Goal: Transaction & Acquisition: Purchase product/service

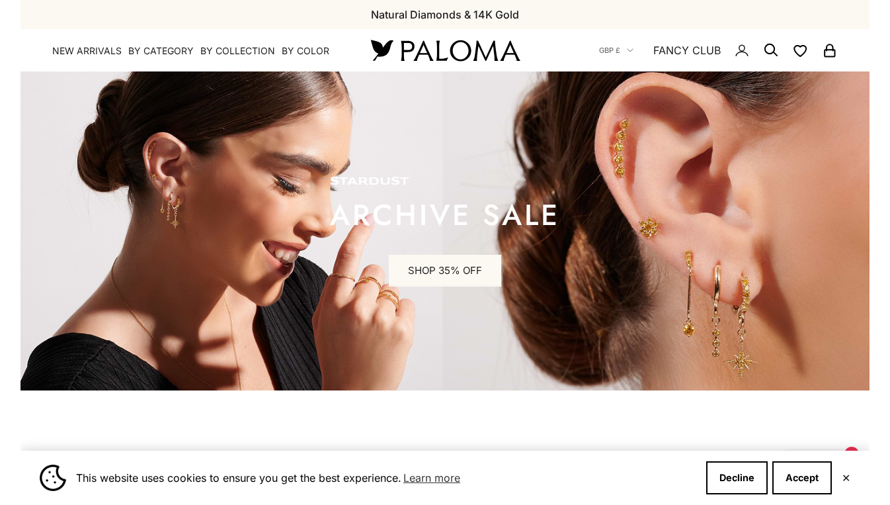
scroll to position [0, 92]
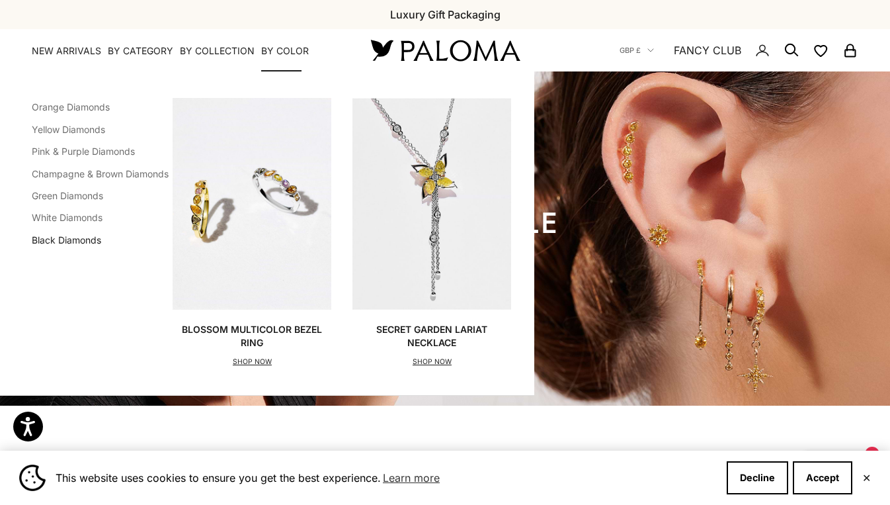
click at [71, 240] on link "Black Diamonds" at bounding box center [66, 239] width 69 height 11
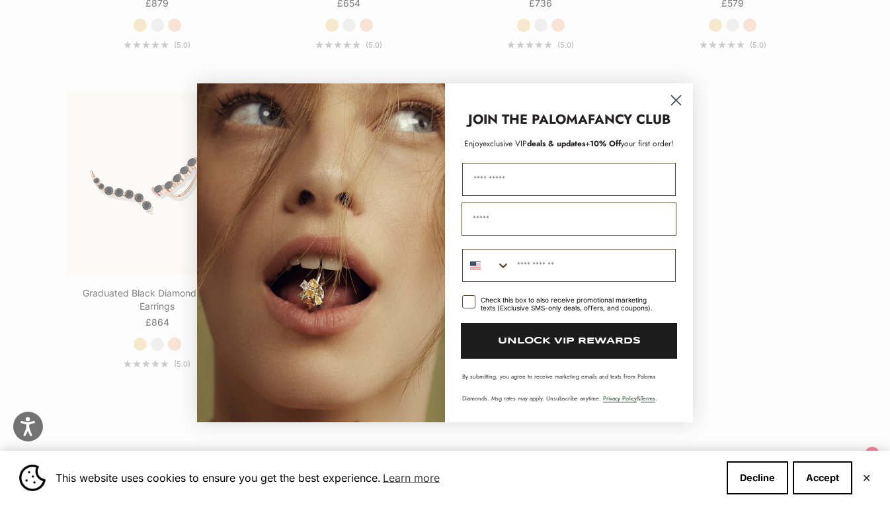
scroll to position [1543, 0]
click at [667, 102] on circle "Close dialog" at bounding box center [676, 100] width 22 height 22
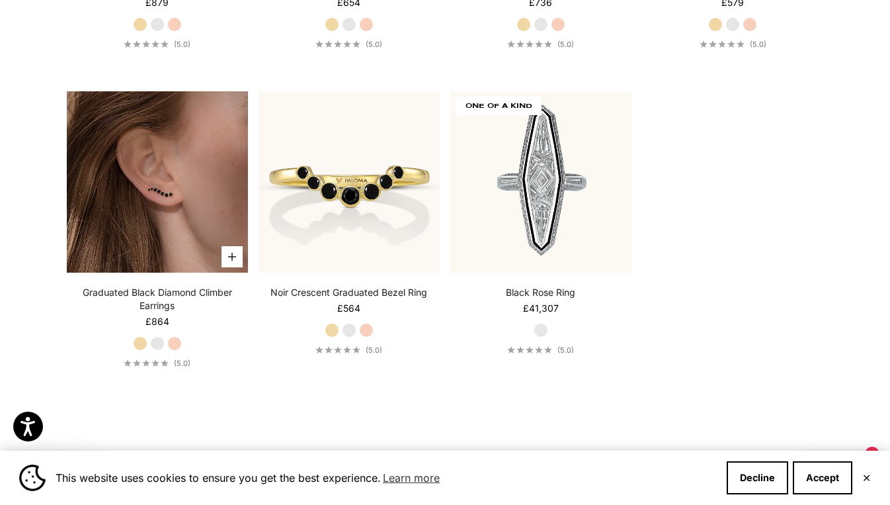
click at [153, 192] on img at bounding box center [157, 181] width 181 height 181
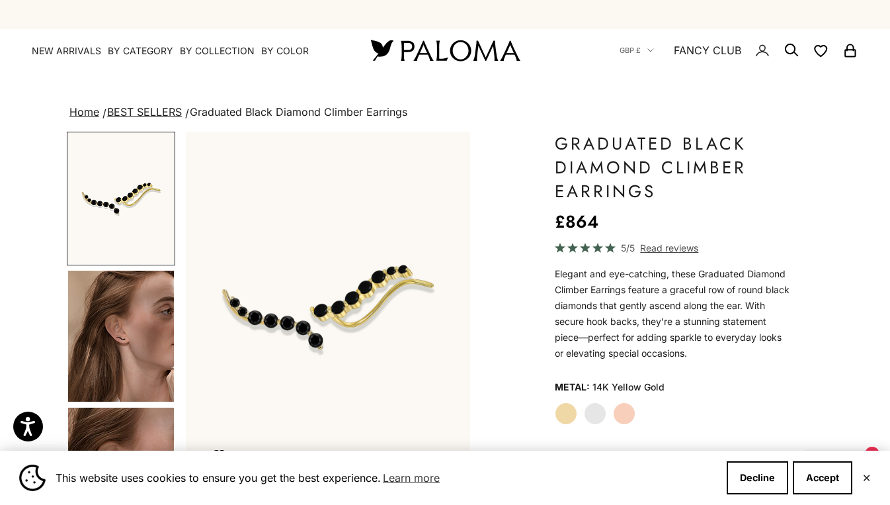
click at [409, 61] on img at bounding box center [445, 50] width 159 height 28
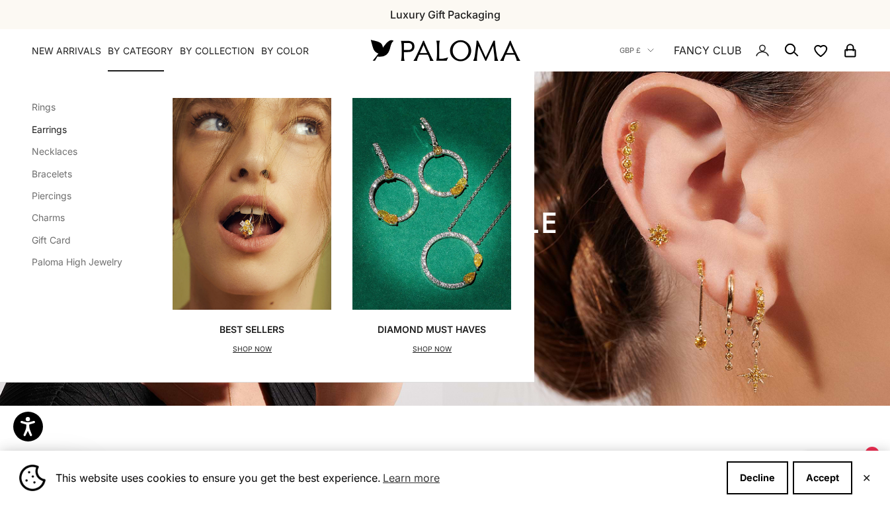
click at [39, 127] on link "Earrings" at bounding box center [49, 129] width 35 height 11
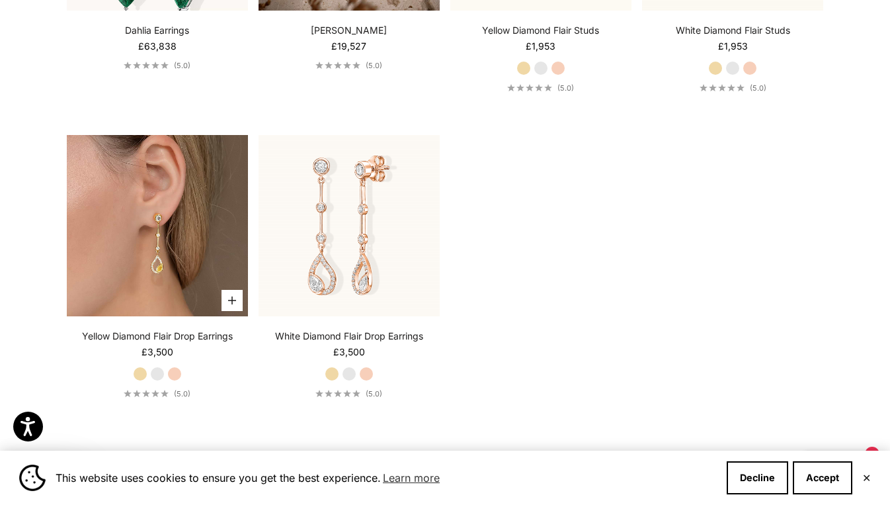
scroll to position [2764, 0]
